Goal: Navigation & Orientation: Understand site structure

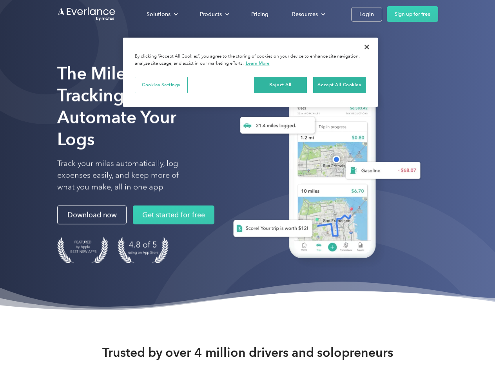
click at [162, 14] on div "Solutions" at bounding box center [158, 14] width 24 height 10
click at [213, 14] on div "Products" at bounding box center [211, 14] width 22 height 10
click at [307, 14] on div "Resources" at bounding box center [305, 14] width 26 height 10
click at [161, 85] on button "Cookies Settings" at bounding box center [161, 85] width 53 height 16
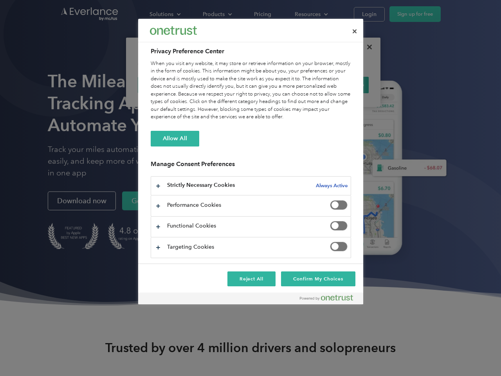
click at [280, 85] on div "When you visit any website, it may store or retrieve information on your browse…" at bounding box center [251, 90] width 200 height 61
click at [339, 85] on div "When you visit any website, it may store or retrieve information on your browse…" at bounding box center [251, 90] width 200 height 61
click at [367, 47] on div at bounding box center [250, 188] width 501 height 376
